Goal: Find contact information: Find contact information

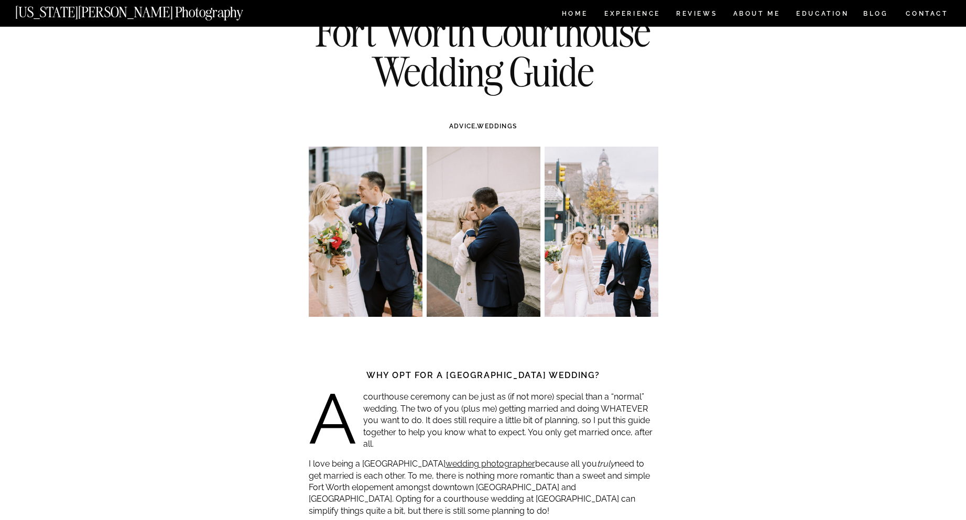
scroll to position [314, 0]
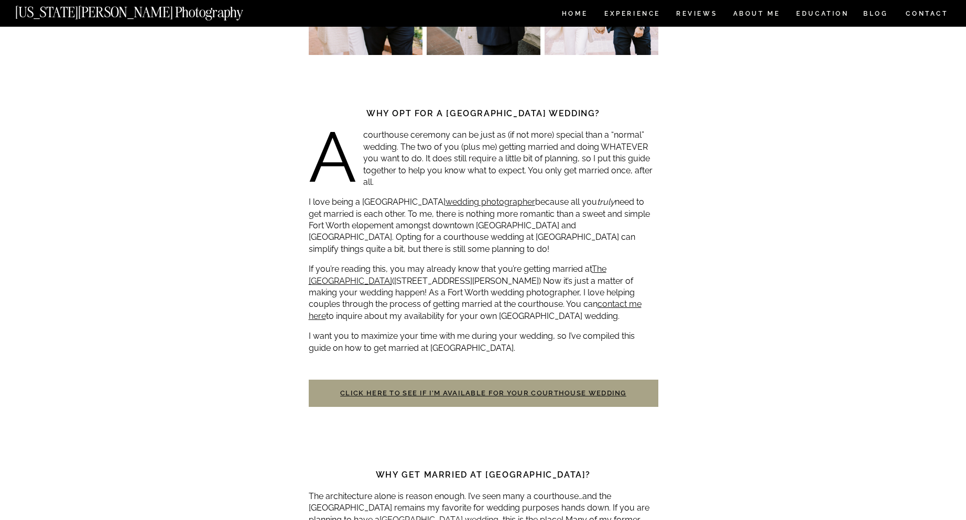
drag, startPoint x: 510, startPoint y: 393, endPoint x: 460, endPoint y: 384, distance: 51.2
click at [460, 384] on h3 "Click here to see if I’m available for your courthouse wedding" at bounding box center [483, 393] width 349 height 27
click at [453, 390] on link "Click here to see if I’m available for your courthouse wedding" at bounding box center [483, 393] width 286 height 8
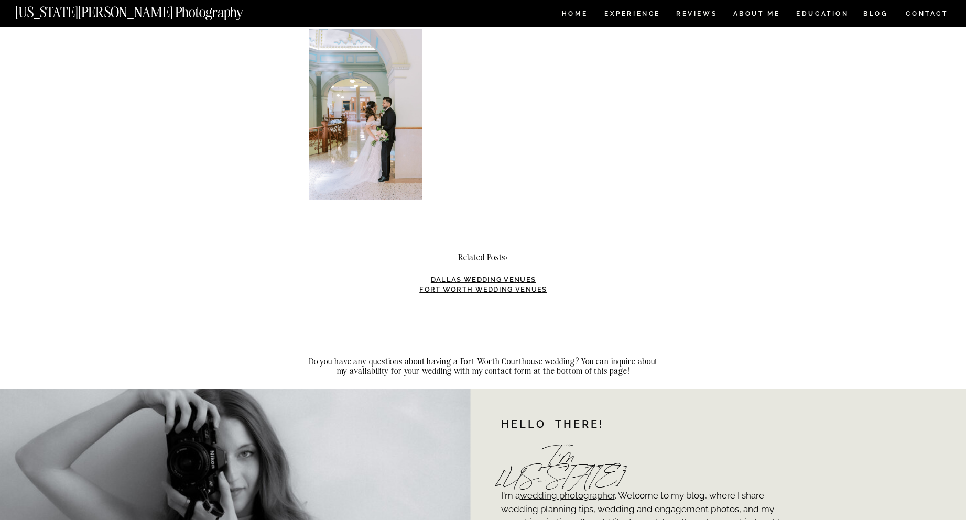
scroll to position [3144, 0]
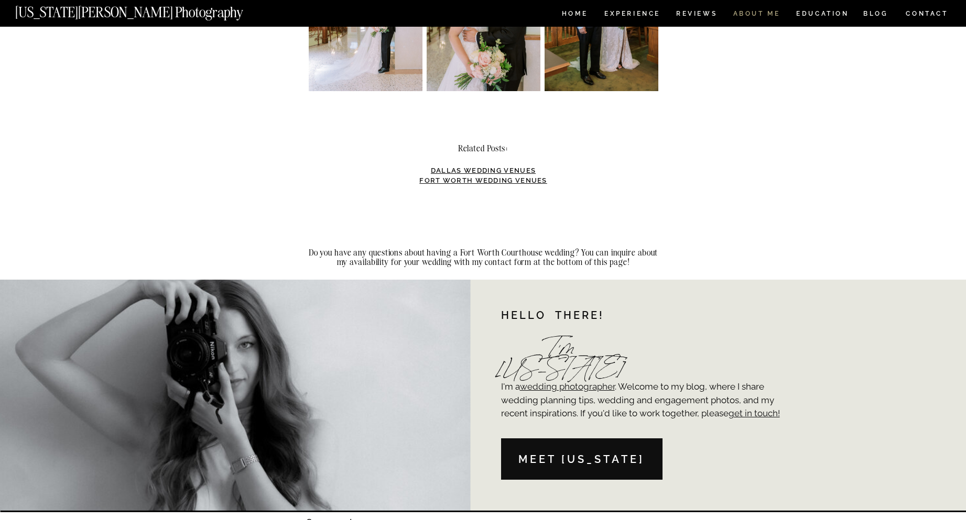
click at [765, 16] on nav "ABOUT ME" at bounding box center [756, 14] width 48 height 9
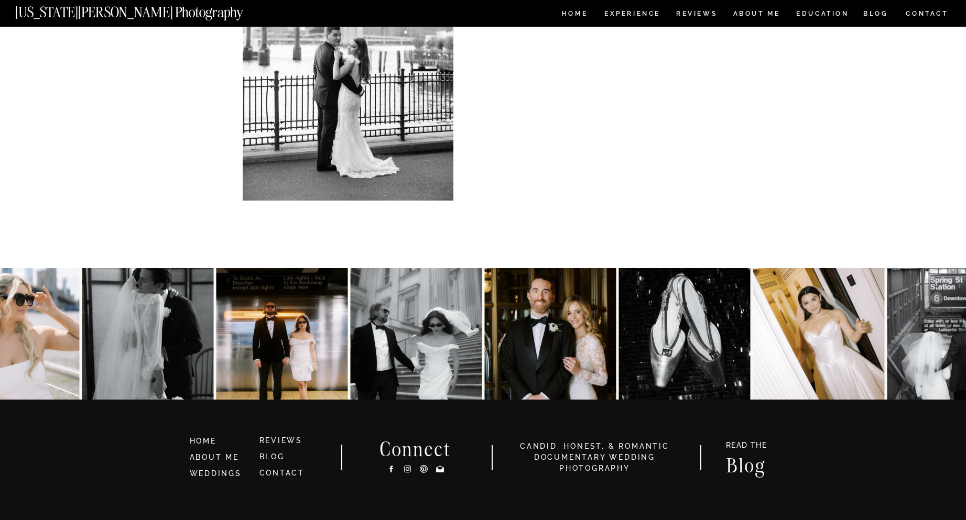
scroll to position [472, 0]
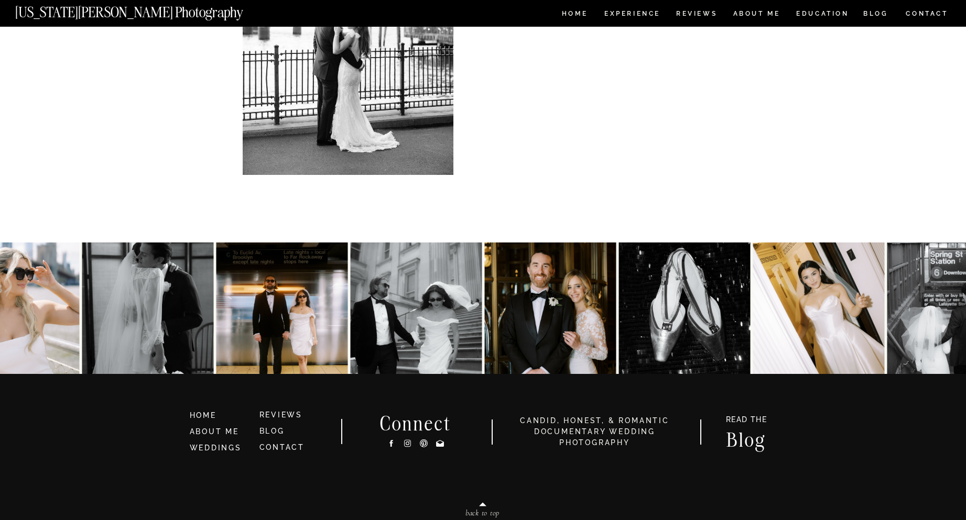
scroll to position [2186, 0]
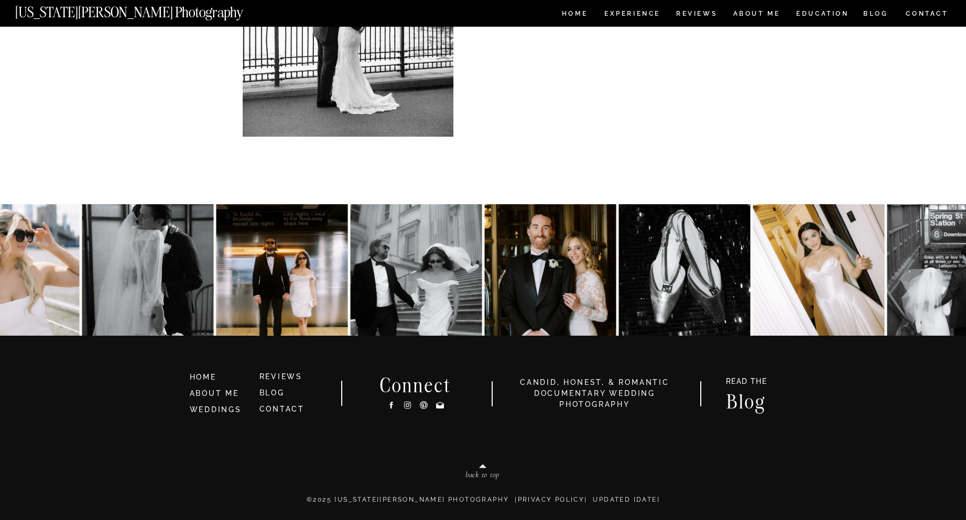
click at [405, 402] on icon at bounding box center [406, 405] width 7 height 7
